Goal: Task Accomplishment & Management: Manage account settings

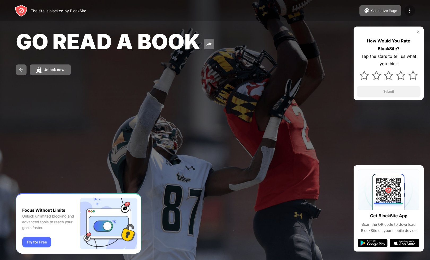
click at [412, 11] on img at bounding box center [410, 10] width 6 height 6
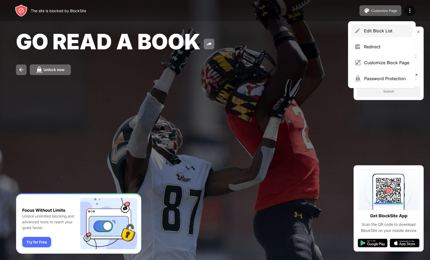
click at [392, 33] on div "Edit Block List" at bounding box center [386, 30] width 45 height 5
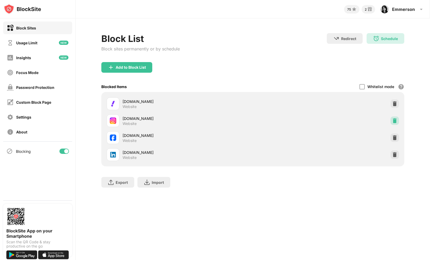
click at [392, 119] on div at bounding box center [395, 121] width 8 height 8
